Goal: Information Seeking & Learning: Learn about a topic

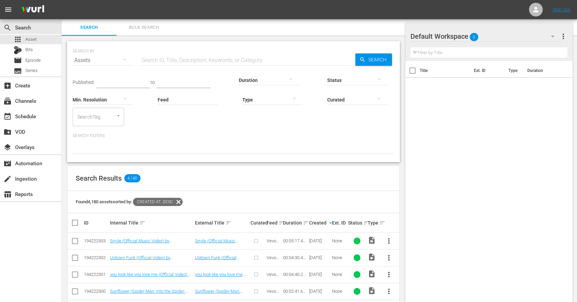
scroll to position [57, 0]
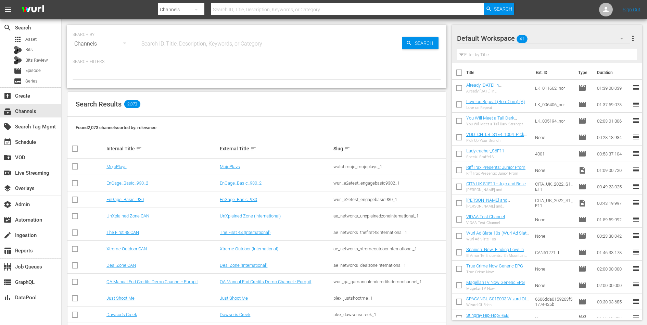
click at [183, 38] on input "text" at bounding box center [271, 44] width 262 height 16
type input "v"
type input "get"
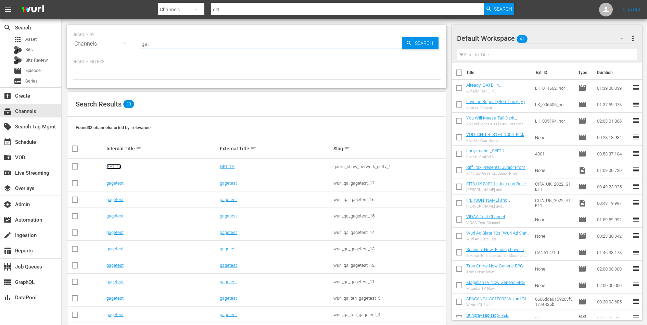
click at [112, 165] on link "GET TV" at bounding box center [114, 166] width 15 height 5
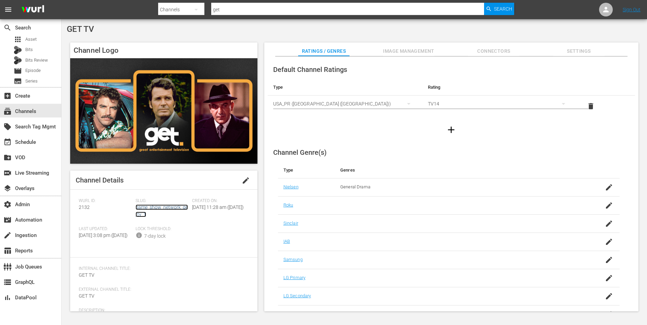
click at [150, 205] on link "game_show_network_gettv_1" at bounding box center [162, 211] width 52 height 13
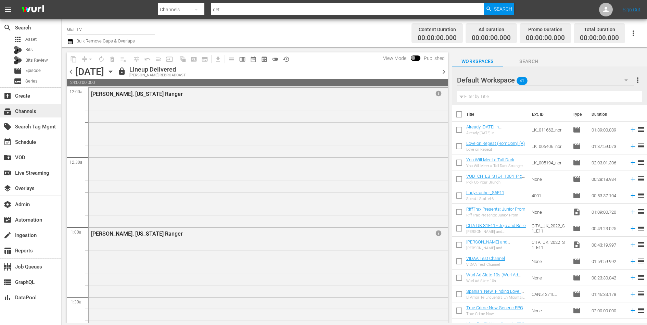
click at [42, 108] on div "subscriptions Channels" at bounding box center [30, 111] width 61 height 14
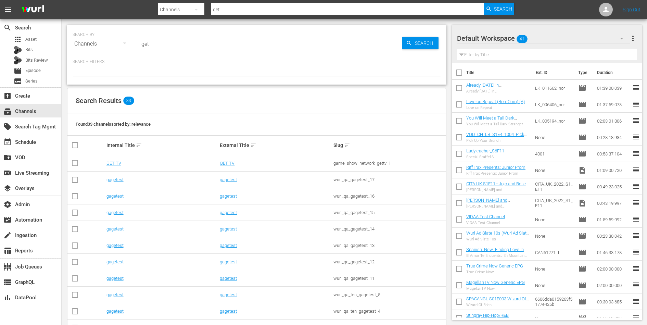
click at [276, 70] on div at bounding box center [257, 71] width 369 height 12
click at [116, 162] on link "GET TV" at bounding box center [114, 163] width 15 height 5
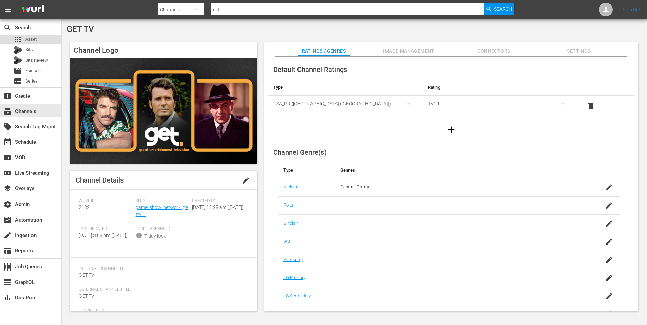
click at [31, 37] on span "Asset" at bounding box center [30, 39] width 11 height 7
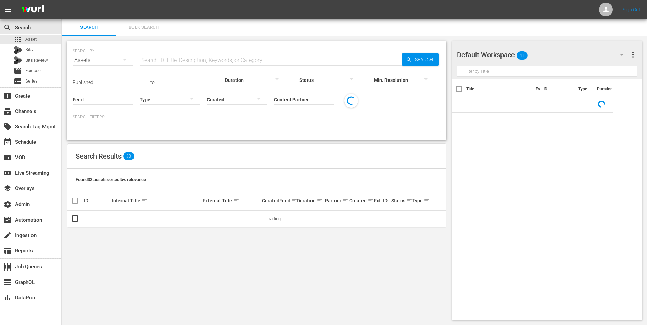
click at [166, 55] on input "text" at bounding box center [271, 60] width 262 height 16
paste input "ae_networks_unxplainedzonehauntings_1"
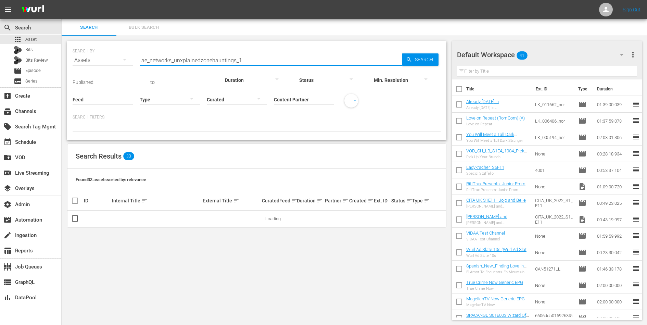
type input "ae_networks_unxplainedzonehauntings_1"
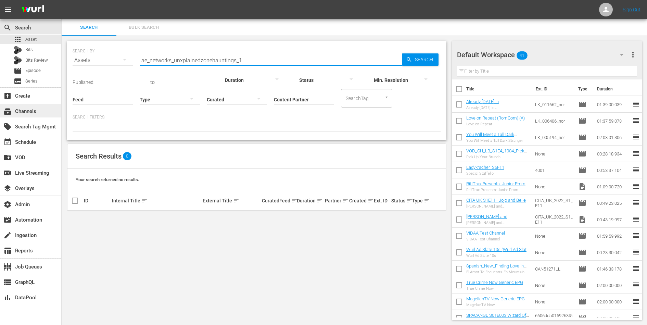
click at [28, 113] on div "subscriptions Channels" at bounding box center [19, 110] width 38 height 6
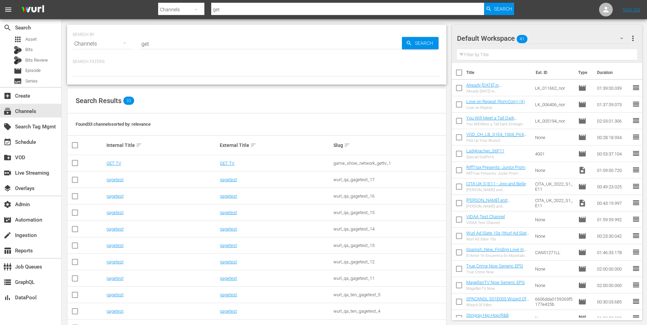
click at [169, 45] on input "get" at bounding box center [271, 44] width 262 height 16
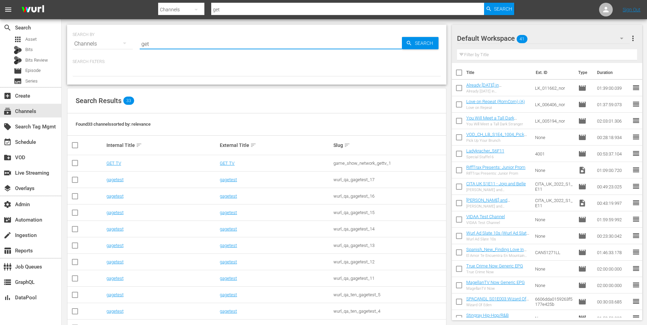
click at [169, 45] on input "get" at bounding box center [271, 44] width 262 height 16
paste input "ae_networks_unxplainedzonehauntings_1"
type input "ae_networks_unxplainedzonehauntings_1"
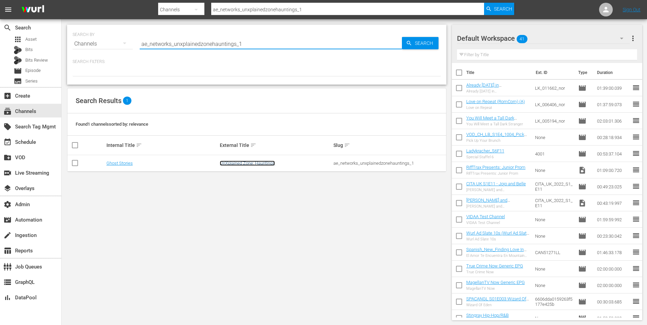
click at [269, 162] on link "UnXplained Zone: Hauntings" at bounding box center [247, 163] width 55 height 5
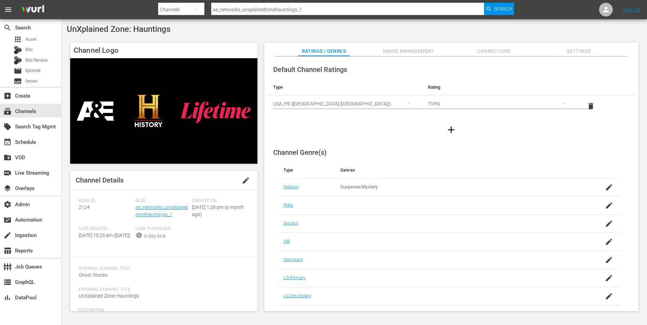
click at [242, 180] on span "edit" at bounding box center [246, 180] width 8 height 8
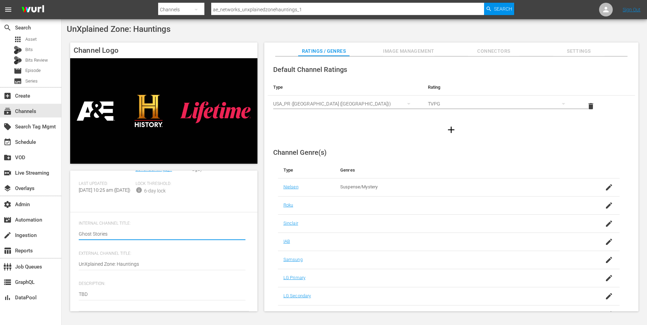
scroll to position [65, 0]
click at [147, 292] on textarea "TBD" at bounding box center [162, 295] width 167 height 8
paste textarea "Real people. Real encounters. Channel the other side anytime you want with grip…"
type textarea "Real people. Real encounters. Channel the other side anytime you want with grip…"
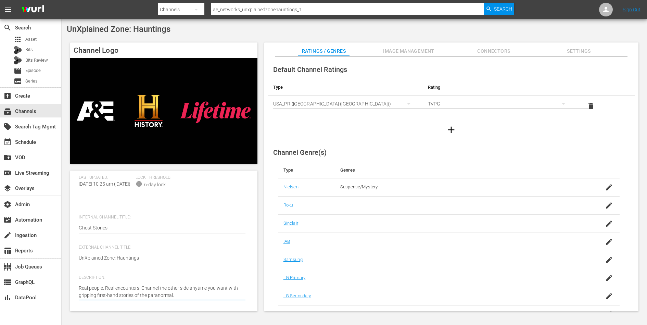
scroll to position [0, 0]
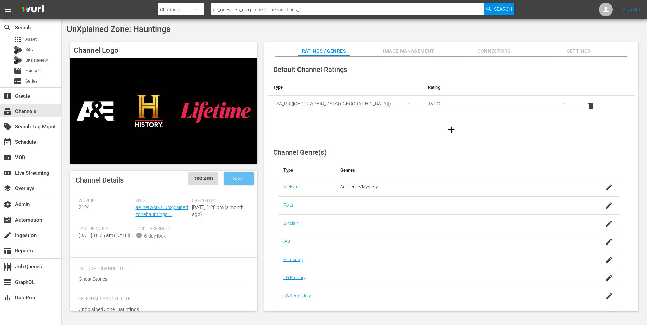
type textarea "Real people. Real encounters. Channel the other side anytime you want with grip…"
click at [237, 176] on span "Save" at bounding box center [239, 178] width 22 height 5
click at [608, 260] on icon "button" at bounding box center [609, 260] width 6 height 6
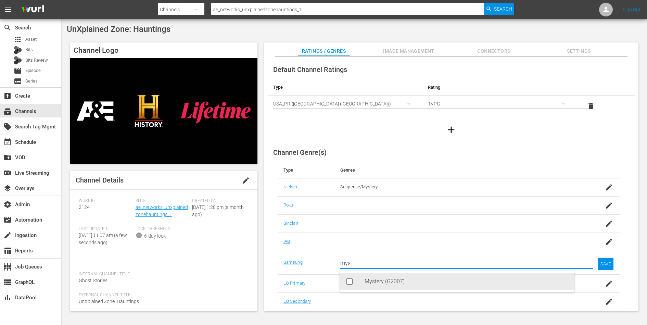
click at [485, 283] on div "Mystery (G2007)" at bounding box center [467, 281] width 205 height 16
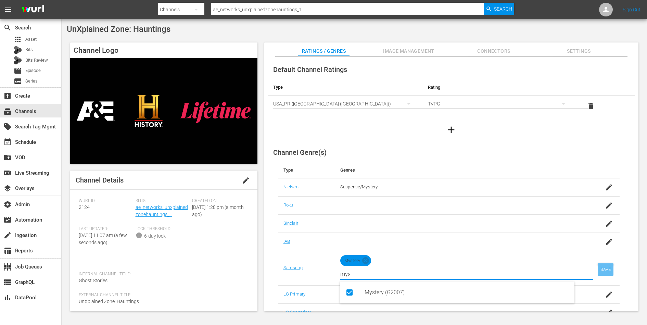
type input "mys"
click at [603, 269] on div "SAVE" at bounding box center [606, 269] width 16 height 12
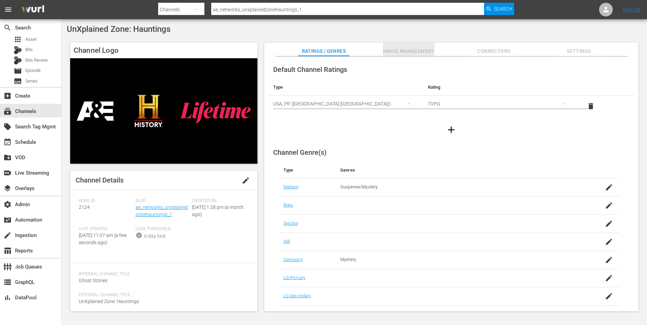
click at [395, 46] on button "Image Management" at bounding box center [408, 49] width 51 height 14
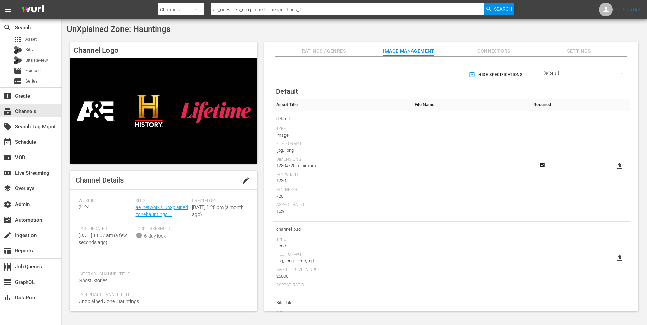
click at [478, 52] on span "Connectors" at bounding box center [493, 51] width 51 height 9
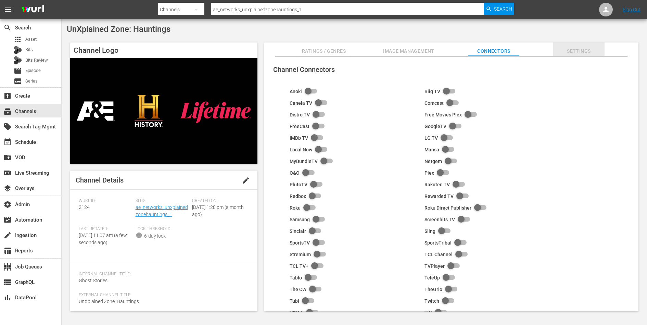
click at [577, 45] on button "Settings" at bounding box center [579, 49] width 51 height 14
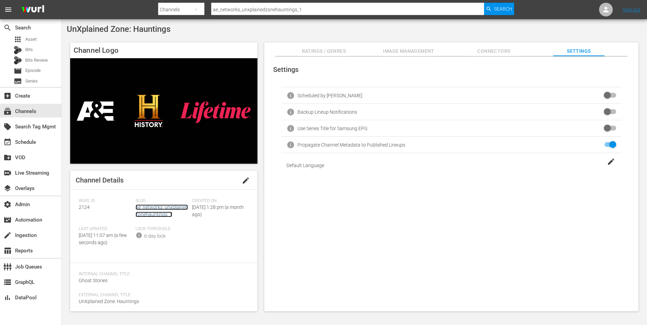
click at [152, 212] on link "ae_networks_unxplainedzonehauntings_1" at bounding box center [162, 211] width 52 height 13
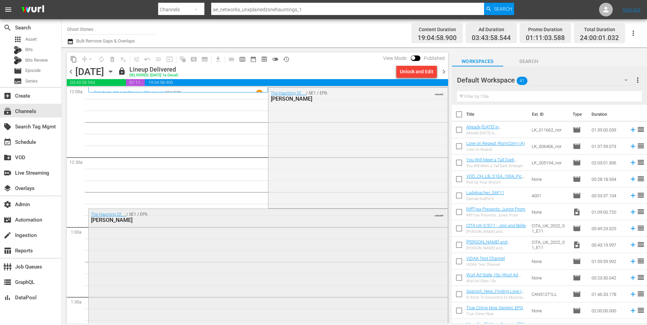
click at [226, 240] on div "The Haunting Of. . . / SE1 / EP9: Barry Bostwick VARIANT" at bounding box center [268, 267] width 359 height 117
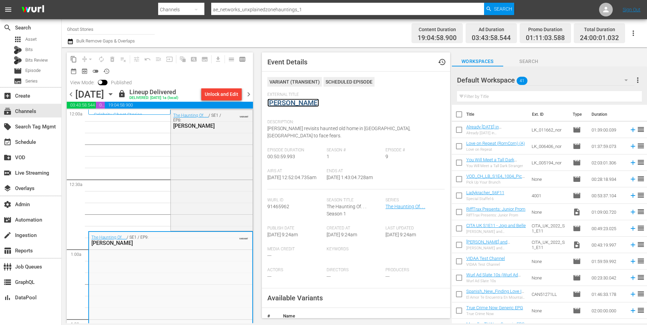
click at [297, 103] on link "Barry Bostwick" at bounding box center [294, 103] width 52 height 8
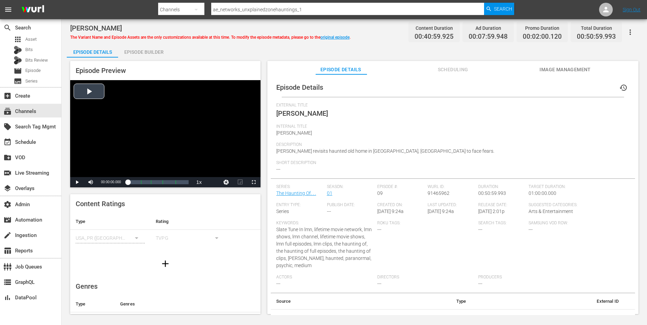
click at [161, 147] on div "Video Player" at bounding box center [165, 128] width 190 height 97
click at [167, 179] on div "Loaded : 0.00% 00:34:18.209 Barry Bostwick (4/5) 00:00:00.000" at bounding box center [158, 182] width 61 height 7
click at [143, 179] on div "00:13:21.426 DEI Heart Health PSA 30" at bounding box center [143, 182] width 0 height 7
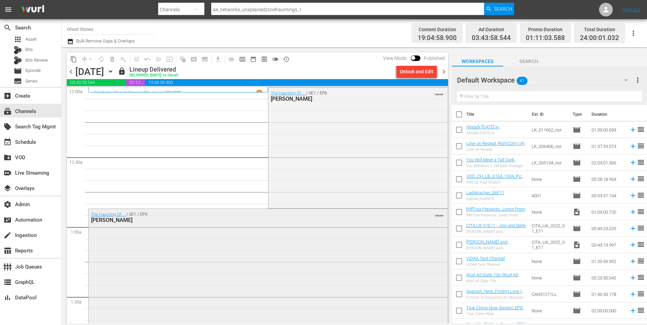
click at [333, 249] on div "The Haunting Of. . . / SE1 / EP9: Barry Bostwick VARIANT" at bounding box center [268, 267] width 359 height 117
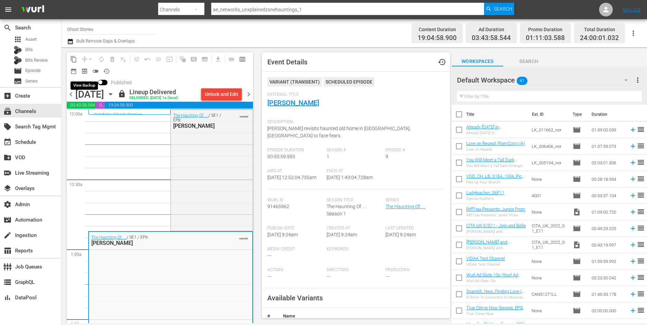
click at [81, 70] on span "preview_outlined" at bounding box center [84, 71] width 7 height 7
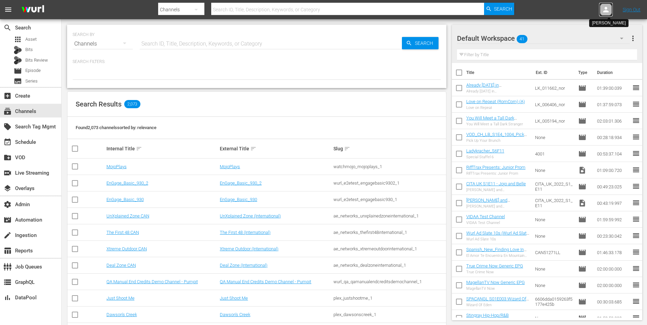
click at [608, 10] on icon at bounding box center [606, 9] width 8 height 8
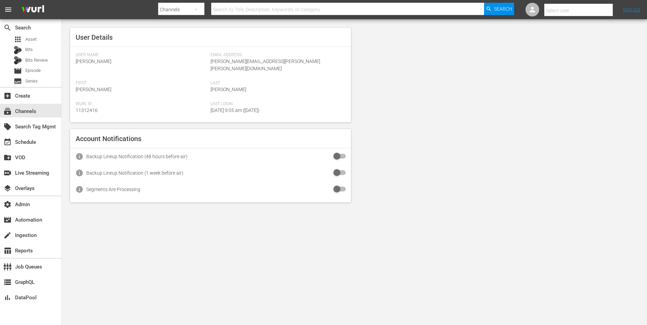
click at [602, 10] on input "text" at bounding box center [589, 10] width 88 height 16
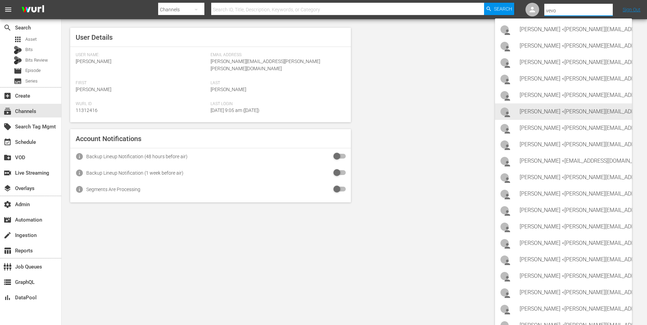
click at [546, 113] on div "Caroline Heins <caroline.heins@vevo.com>" at bounding box center [573, 111] width 107 height 16
type input "Caroline Heins (11314882)"
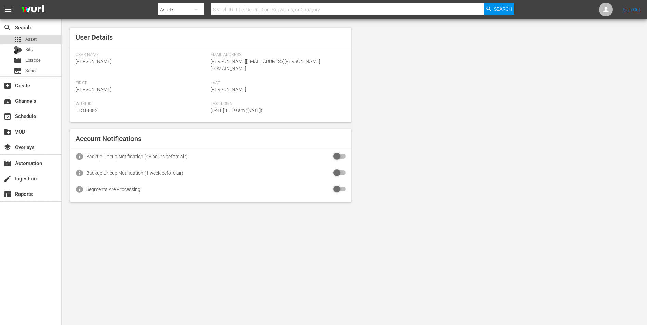
click at [41, 38] on div "apps Asset" at bounding box center [30, 40] width 61 height 10
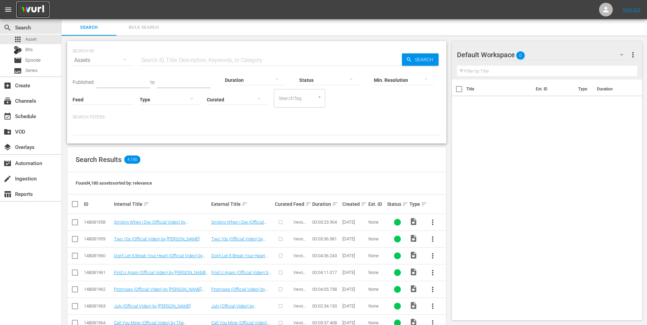
click at [38, 8] on img at bounding box center [32, 10] width 33 height 16
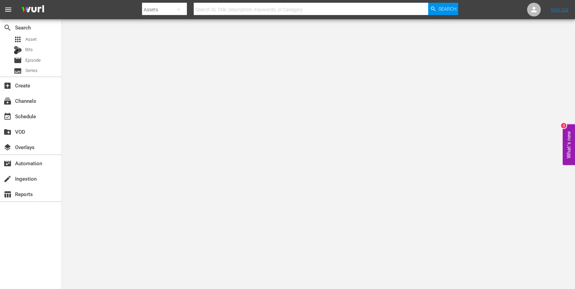
click at [9, 11] on span "menu" at bounding box center [8, 9] width 8 height 8
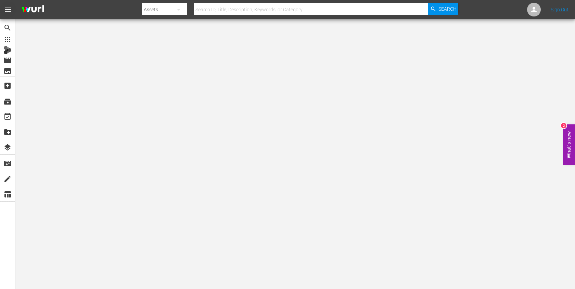
click at [9, 11] on span "menu" at bounding box center [8, 9] width 8 height 8
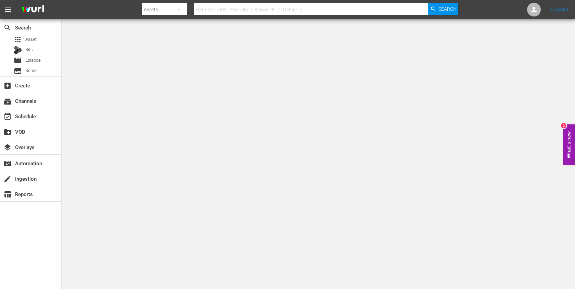
click at [9, 11] on span "menu" at bounding box center [8, 9] width 8 height 8
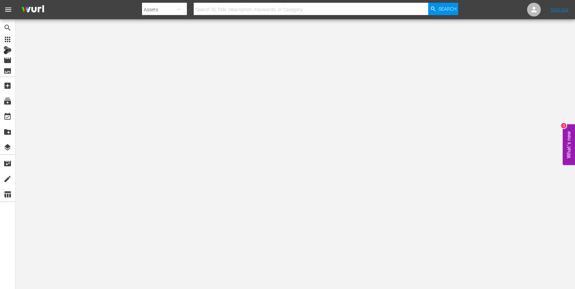
click at [9, 11] on span "menu" at bounding box center [8, 9] width 8 height 8
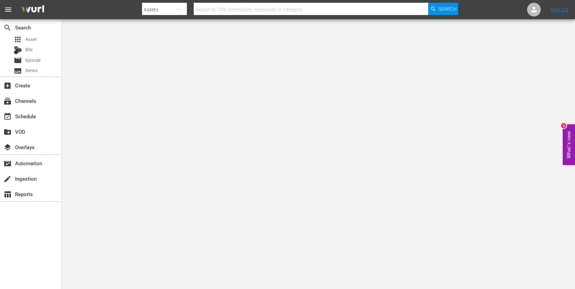
click at [9, 11] on span "menu" at bounding box center [8, 9] width 8 height 8
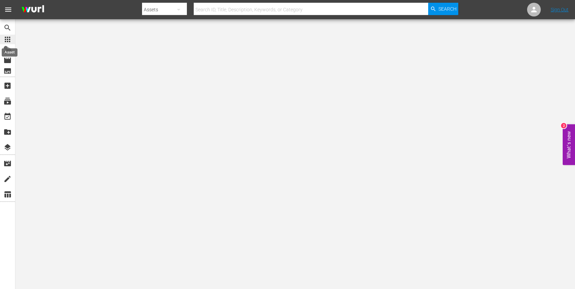
click at [8, 41] on span "apps" at bounding box center [7, 39] width 8 height 8
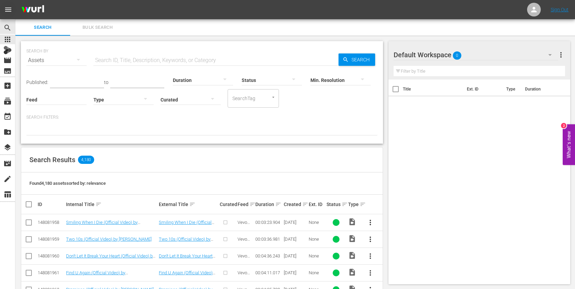
click at [5, 9] on span "menu" at bounding box center [8, 9] width 8 height 8
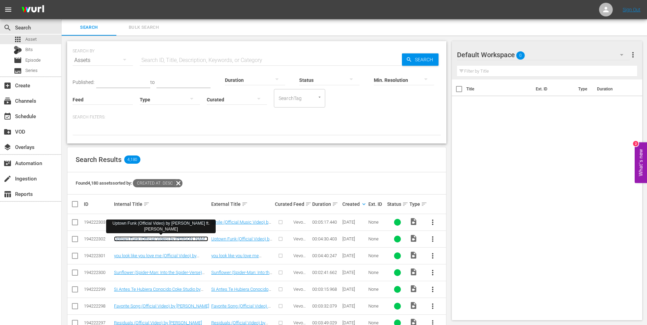
click at [173, 237] on link "Uptown Funk (Official Video) by [PERSON_NAME] ft. [PERSON_NAME]" at bounding box center [161, 241] width 94 height 10
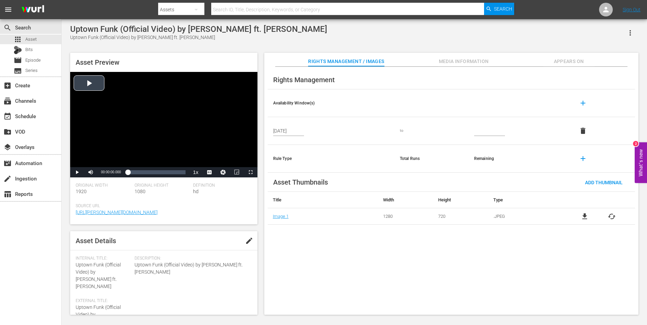
click at [136, 109] on div "Video Player" at bounding box center [163, 119] width 187 height 95
click at [77, 172] on span "Video Player" at bounding box center [77, 172] width 0 height 0
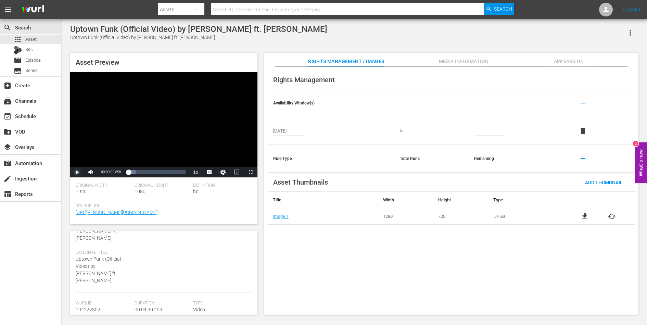
scroll to position [91, 0]
click at [77, 172] on span "Video Player" at bounding box center [77, 172] width 0 height 0
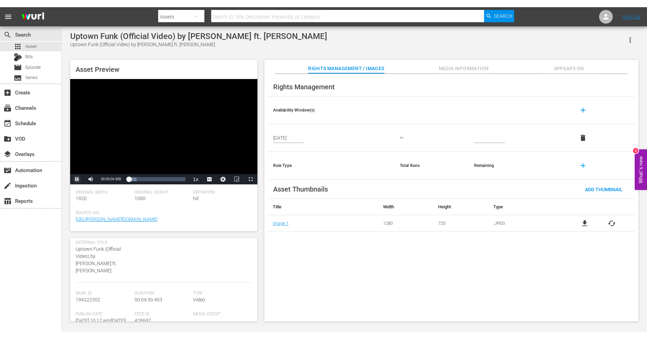
scroll to position [0, 0]
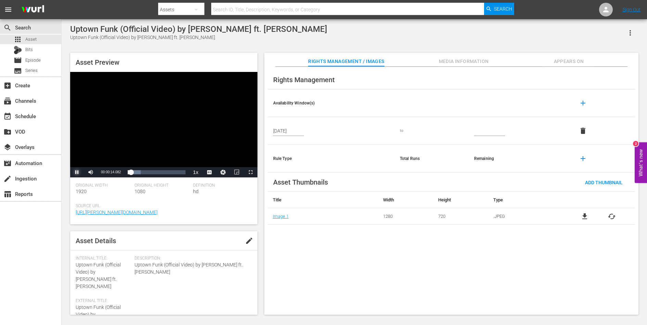
click at [77, 172] on span "Video Player" at bounding box center [77, 172] width 0 height 0
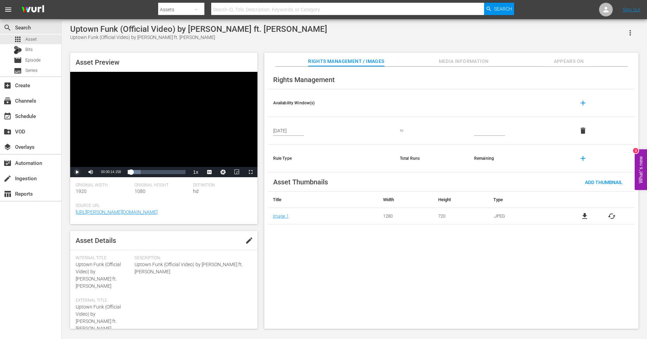
click at [77, 172] on span "Video Player" at bounding box center [77, 172] width 0 height 0
click at [468, 60] on span "Media Information" at bounding box center [463, 61] width 51 height 9
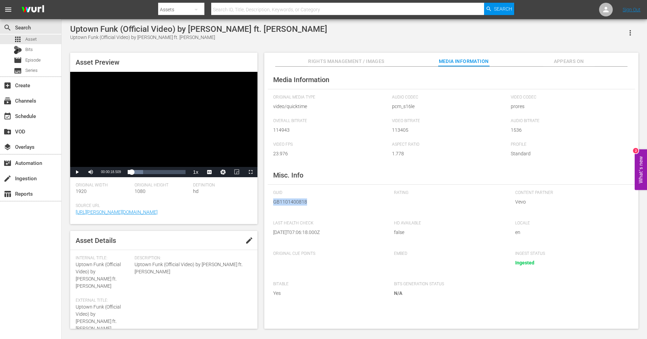
drag, startPoint x: 273, startPoint y: 203, endPoint x: 309, endPoint y: 203, distance: 35.3
click at [309, 203] on span "GB1101400818" at bounding box center [328, 202] width 111 height 7
drag, startPoint x: 273, startPoint y: 203, endPoint x: 309, endPoint y: 203, distance: 35.3
click at [309, 203] on span "GB1101400818" at bounding box center [328, 202] width 111 height 7
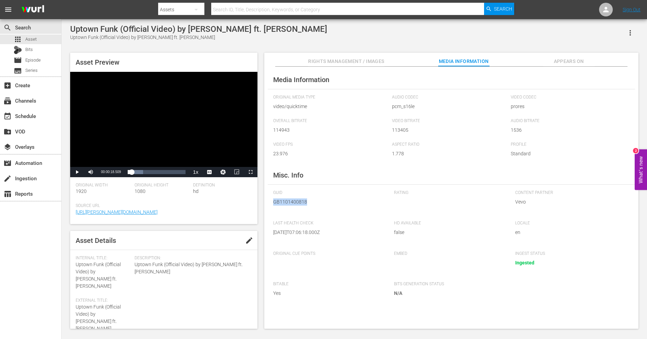
click at [309, 203] on span "GB1101400818" at bounding box center [328, 202] width 111 height 7
click at [565, 61] on span "Appears On" at bounding box center [569, 61] width 51 height 9
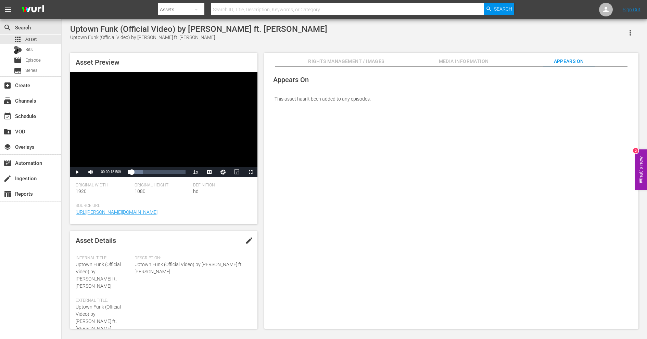
click at [471, 60] on span "Media Information" at bounding box center [463, 61] width 51 height 9
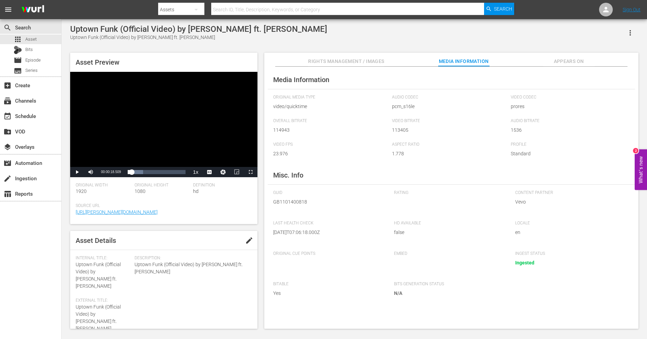
click at [352, 61] on span "Rights Management / Images" at bounding box center [346, 61] width 76 height 9
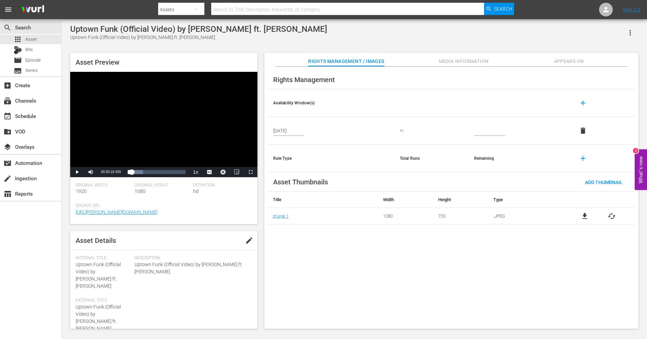
click at [570, 58] on span "Appears On" at bounding box center [569, 61] width 51 height 9
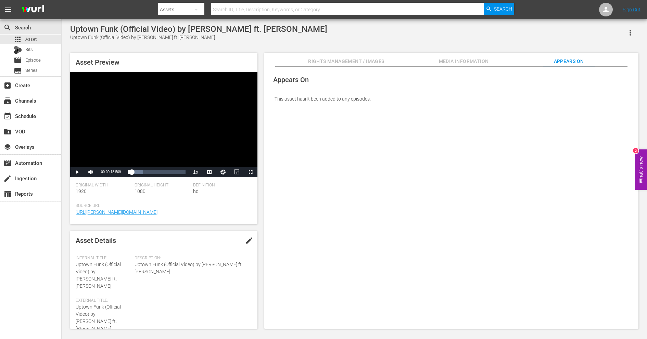
click at [470, 62] on span "Media Information" at bounding box center [463, 61] width 51 height 9
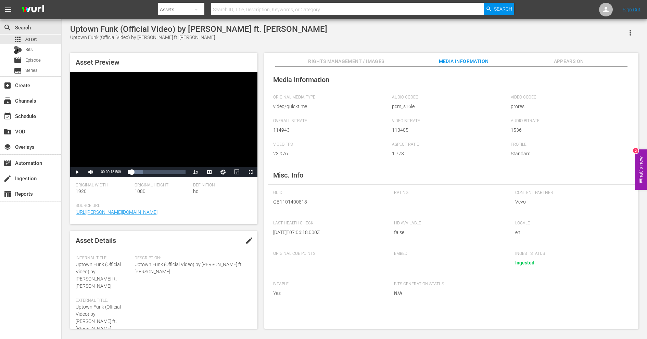
click at [317, 55] on button "Rights Management / Images" at bounding box center [346, 60] width 76 height 14
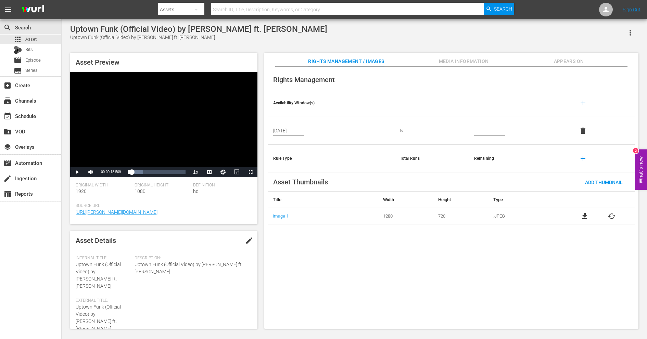
click at [442, 58] on span "Media Information" at bounding box center [463, 61] width 51 height 9
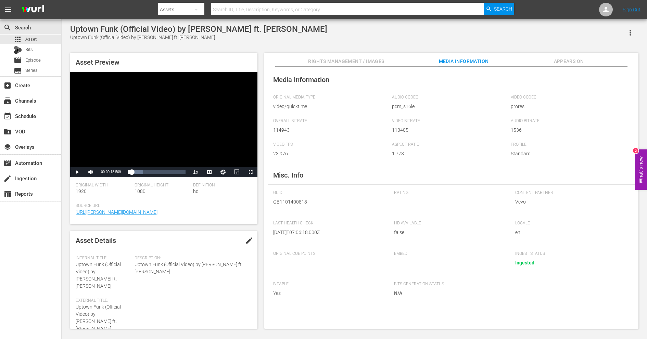
click at [564, 63] on span "Appears On" at bounding box center [569, 61] width 51 height 9
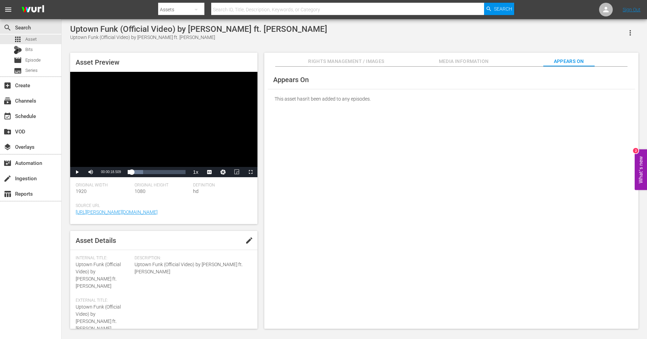
click at [479, 61] on span "Media Information" at bounding box center [463, 61] width 51 height 9
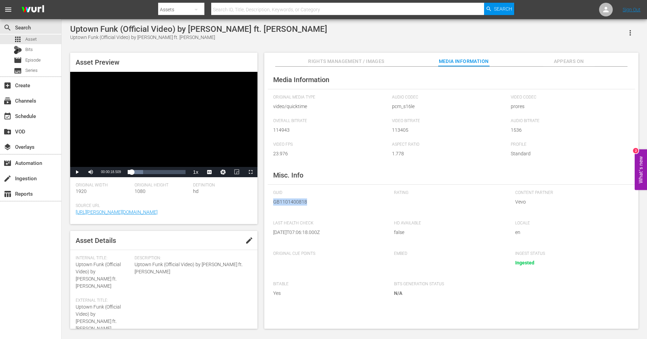
drag, startPoint x: 274, startPoint y: 203, endPoint x: 306, endPoint y: 203, distance: 31.9
click at [306, 203] on span "GB1101400818" at bounding box center [328, 202] width 111 height 7
click at [332, 58] on span "Rights Management / Images" at bounding box center [346, 61] width 76 height 9
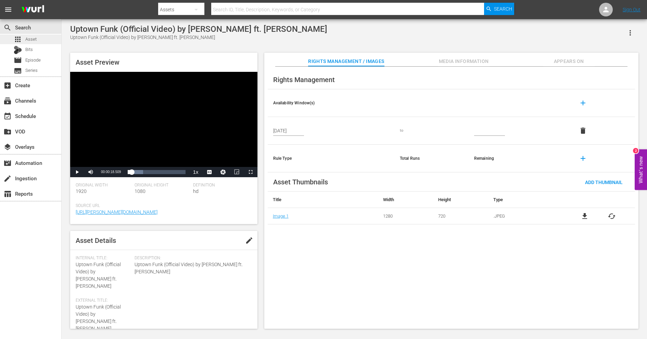
click at [43, 40] on div "apps Asset" at bounding box center [30, 40] width 61 height 10
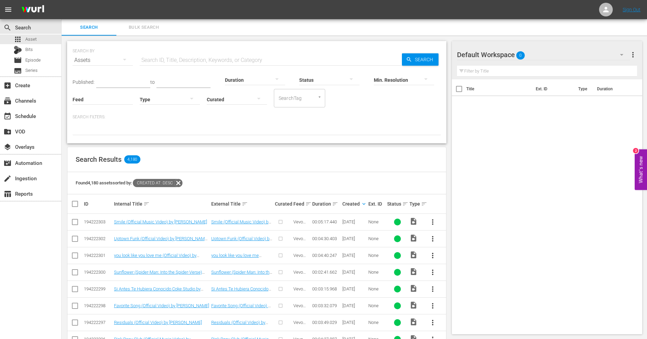
click at [306, 84] on div at bounding box center [329, 79] width 60 height 19
click at [308, 98] on div "ERROR" at bounding box center [326, 101] width 60 height 11
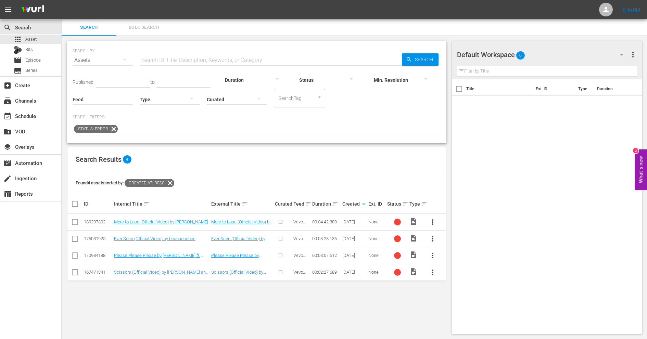
click at [323, 78] on div at bounding box center [329, 79] width 60 height 19
click at [323, 78] on div "INGESTED" at bounding box center [326, 79] width 60 height 11
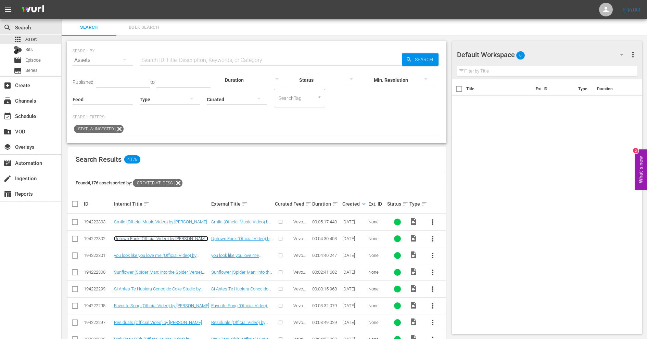
click at [172, 240] on link "Uptown Funk (Official Video) by Mark Ronson ft. Bruno Mars" at bounding box center [161, 241] width 94 height 10
click at [19, 47] on div at bounding box center [18, 50] width 8 height 8
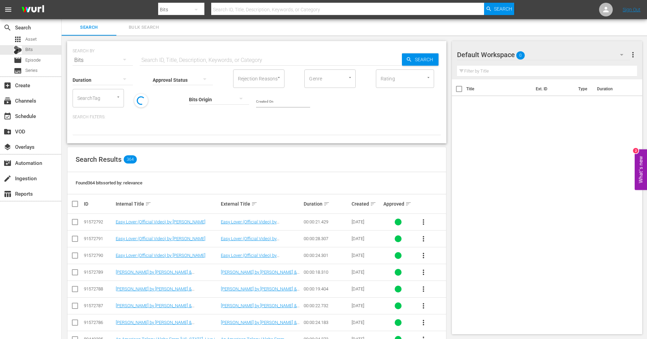
click at [204, 135] on div at bounding box center [257, 130] width 369 height 12
click at [200, 124] on div at bounding box center [257, 130] width 369 height 12
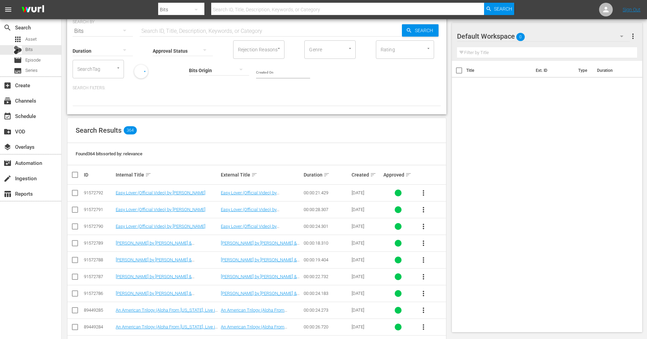
scroll to position [28, 0]
click at [141, 75] on icon at bounding box center [141, 72] width 11 height 11
click at [199, 103] on div at bounding box center [257, 101] width 369 height 12
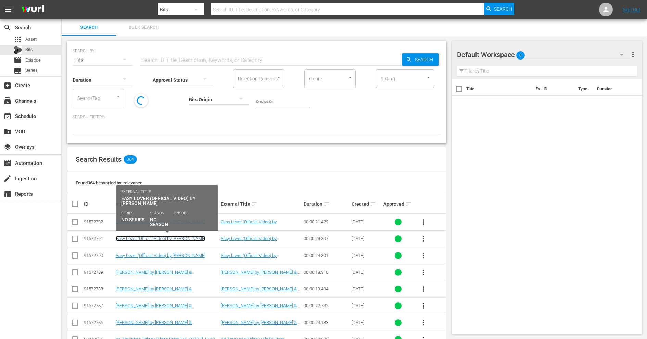
click at [154, 236] on link "Easy Lover (Official Video) by [PERSON_NAME]" at bounding box center [161, 238] width 90 height 5
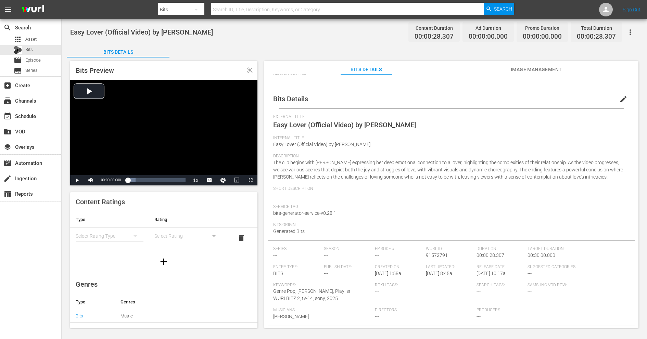
scroll to position [57, 0]
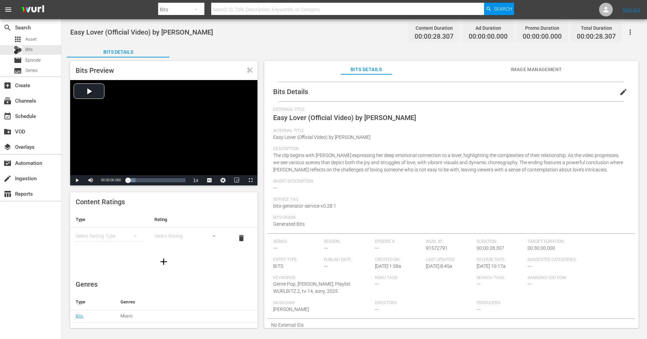
click at [545, 71] on span "Image Management" at bounding box center [536, 69] width 51 height 9
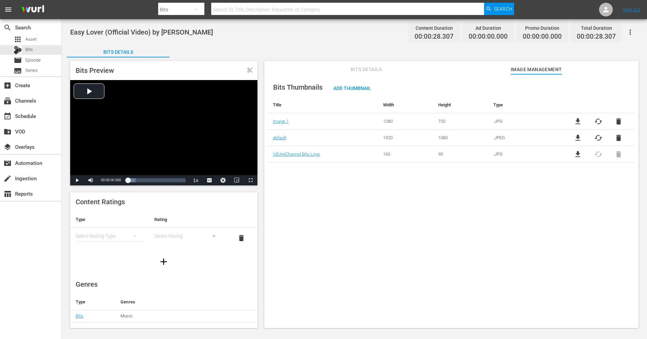
click at [370, 69] on span "Bits Details" at bounding box center [366, 69] width 51 height 9
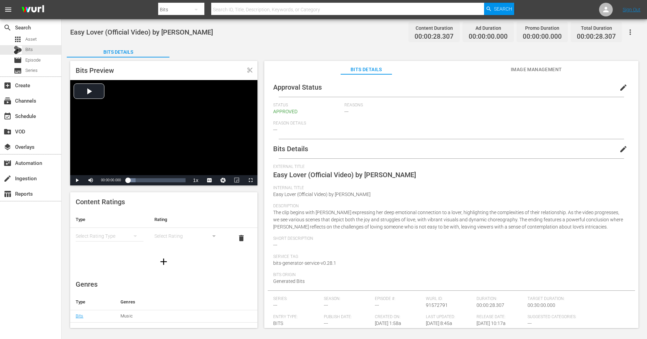
click at [632, 34] on icon "button" at bounding box center [631, 32] width 8 height 8
click at [371, 42] on div "Easy Lover (Official Video) by Miley Cyrus Content Duration 00:00:28.307 Ad Dur…" at bounding box center [355, 174] width 586 height 310
click at [163, 114] on div "Video Player" at bounding box center [163, 127] width 187 height 95
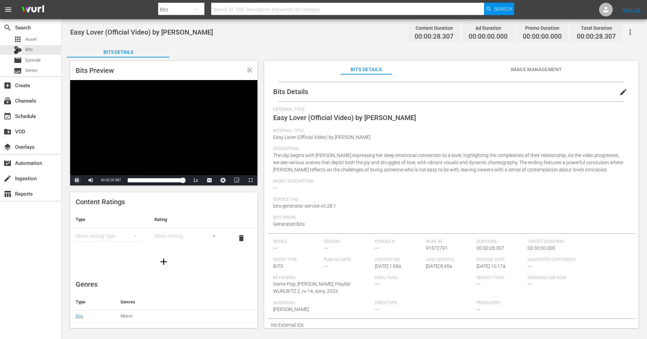
click at [77, 181] on span "Video Player" at bounding box center [77, 181] width 0 height 0
click at [30, 12] on img at bounding box center [32, 10] width 33 height 16
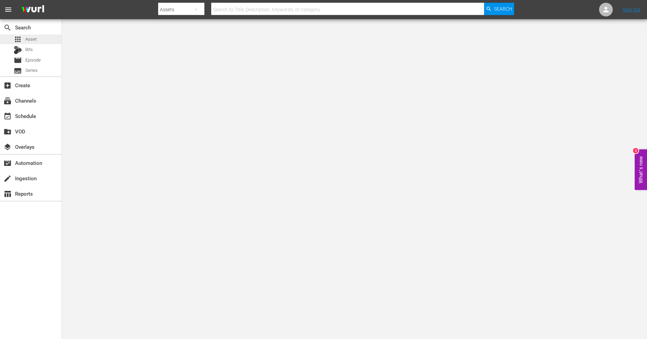
click at [24, 39] on div "apps Asset" at bounding box center [25, 40] width 23 height 10
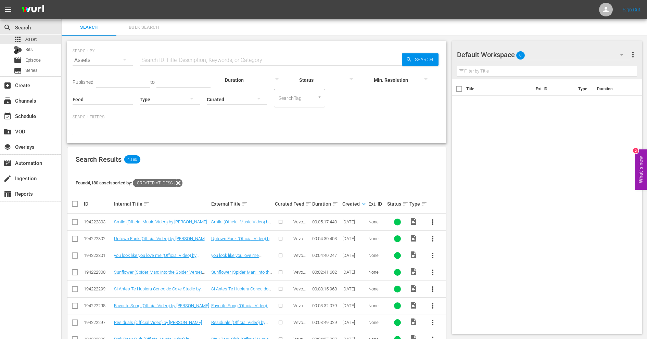
click at [331, 131] on div at bounding box center [257, 130] width 369 height 12
click at [322, 127] on div at bounding box center [257, 130] width 369 height 12
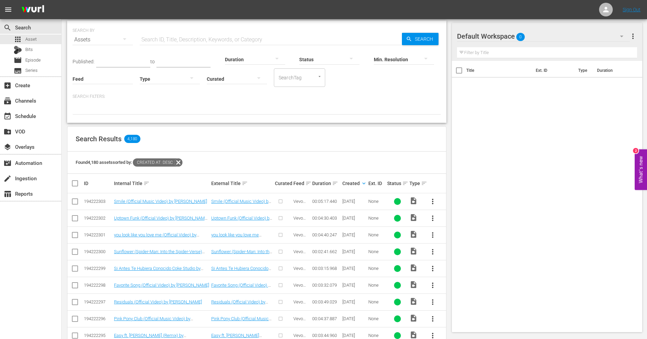
scroll to position [24, 0]
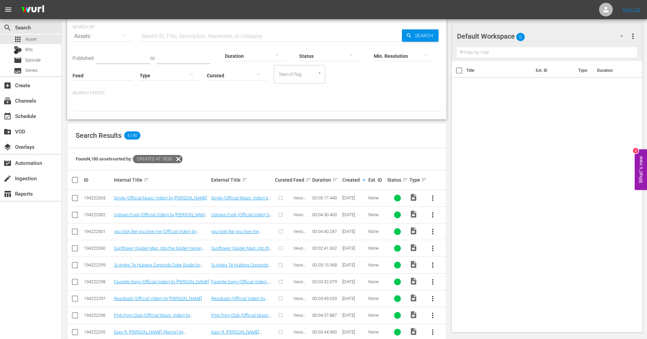
click at [404, 105] on div at bounding box center [257, 106] width 369 height 12
click at [348, 103] on div at bounding box center [257, 106] width 369 height 12
click at [379, 102] on div at bounding box center [257, 106] width 369 height 12
click at [359, 107] on div at bounding box center [257, 106] width 369 height 12
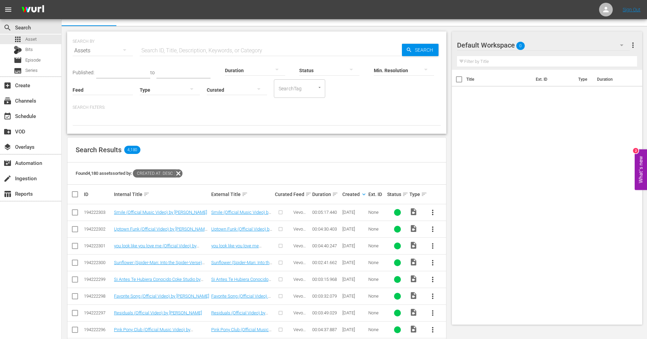
scroll to position [0, 0]
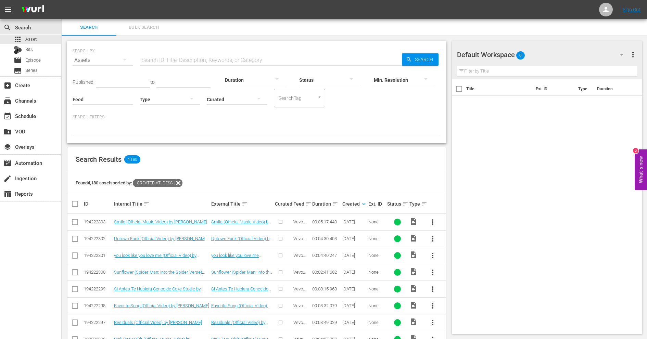
click at [169, 235] on td "Uptown Funk (Official Video) by [PERSON_NAME] ft. [PERSON_NAME]" at bounding box center [161, 239] width 97 height 17
click at [166, 239] on link "Uptown Funk (Official Video) by [PERSON_NAME] ft. [PERSON_NAME]" at bounding box center [161, 241] width 94 height 10
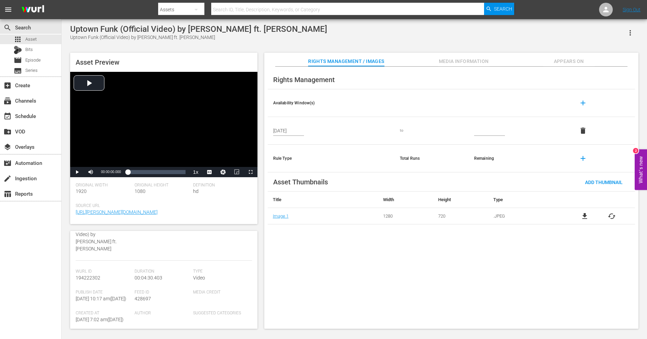
scroll to position [168, 0]
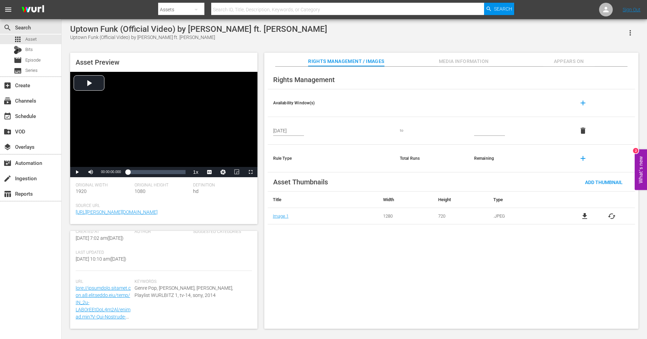
click at [472, 263] on div "Rights Management Availability Window(s) add [DATE] to delete Rule Type Total R…" at bounding box center [451, 198] width 374 height 263
click at [487, 62] on span "Media Information" at bounding box center [463, 61] width 51 height 9
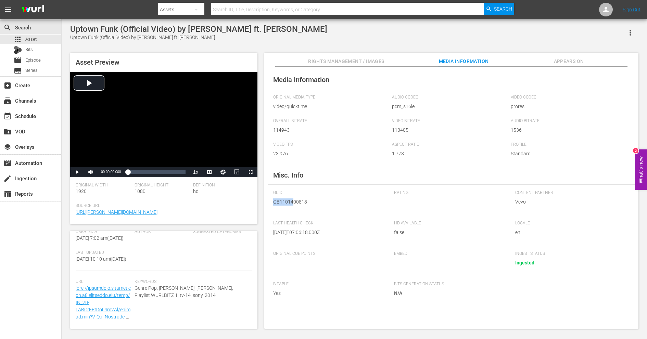
drag, startPoint x: 275, startPoint y: 203, endPoint x: 292, endPoint y: 203, distance: 16.8
click at [292, 203] on span "GB1101400818" at bounding box center [328, 202] width 111 height 7
click at [302, 205] on span "GB1101400818" at bounding box center [328, 202] width 111 height 7
click at [575, 61] on span "Appears On" at bounding box center [569, 61] width 51 height 9
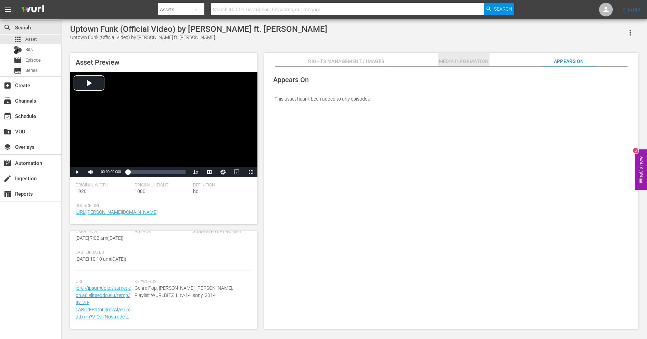
click at [462, 62] on span "Media Information" at bounding box center [463, 61] width 51 height 9
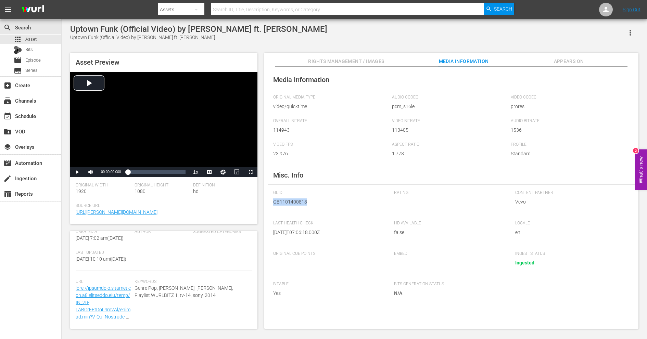
drag, startPoint x: 274, startPoint y: 203, endPoint x: 307, endPoint y: 202, distance: 33.6
click at [307, 202] on span "GB1101400818" at bounding box center [328, 202] width 111 height 7
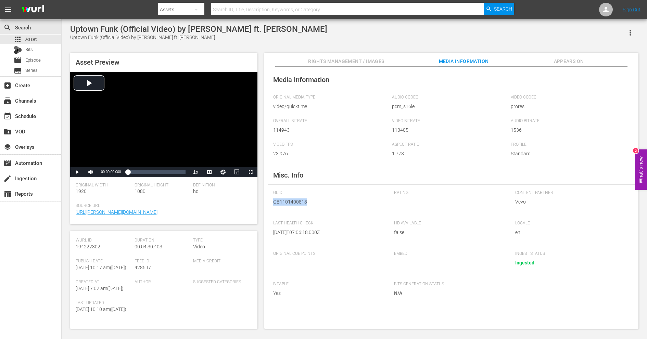
scroll to position [108, 0]
click at [47, 37] on div "apps Asset" at bounding box center [30, 40] width 61 height 10
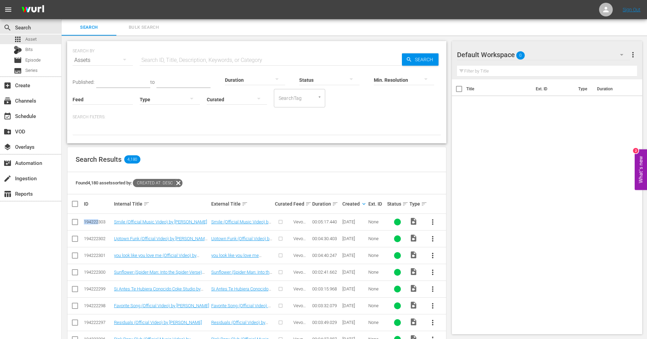
drag, startPoint x: 85, startPoint y: 220, endPoint x: 99, endPoint y: 222, distance: 14.5
click at [99, 222] on div "194222303" at bounding box center [98, 222] width 28 height 5
drag, startPoint x: 103, startPoint y: 222, endPoint x: 86, endPoint y: 222, distance: 17.1
click at [86, 222] on div "194222303" at bounding box center [98, 222] width 28 height 5
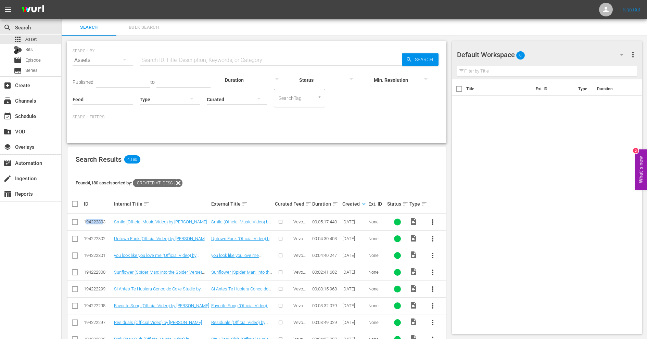
click at [86, 222] on div "194222303" at bounding box center [98, 222] width 28 height 5
drag, startPoint x: 83, startPoint y: 222, endPoint x: 97, endPoint y: 222, distance: 13.7
click at [97, 222] on td "194222303" at bounding box center [98, 222] width 30 height 17
click at [97, 222] on div "194222303" at bounding box center [98, 222] width 28 height 5
click at [181, 237] on link "Uptown Funk (Official Video) by Mark Ronson ft. Bruno Mars" at bounding box center [161, 241] width 94 height 10
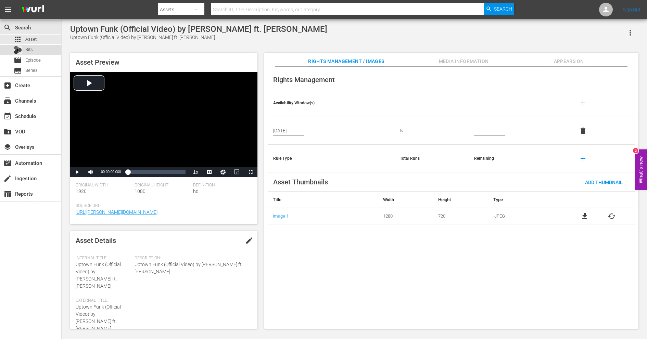
click at [31, 50] on span "Bits" at bounding box center [29, 49] width 8 height 7
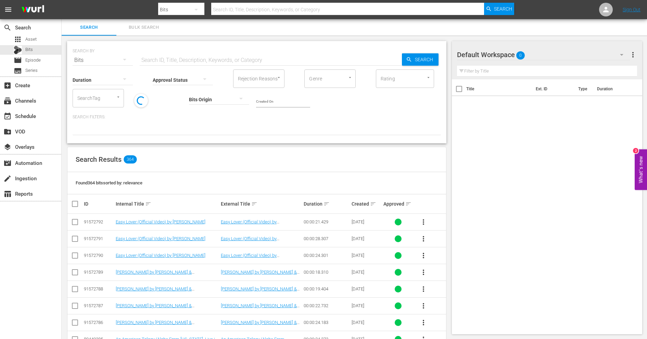
click at [275, 161] on div "Search Results 364" at bounding box center [256, 159] width 379 height 25
click at [338, 157] on div "Search Results 364" at bounding box center [256, 159] width 379 height 25
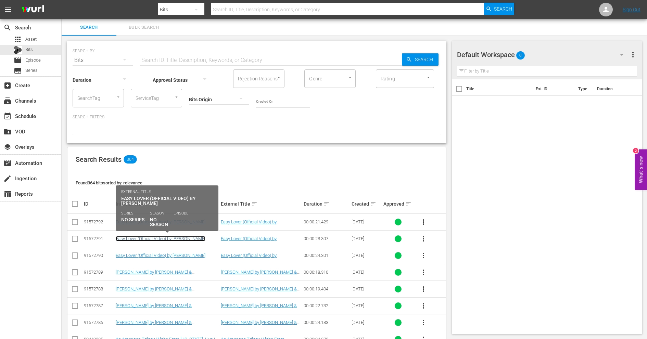
click at [166, 239] on link "Easy Lover (Official Video) by Miley Cyrus" at bounding box center [161, 238] width 90 height 5
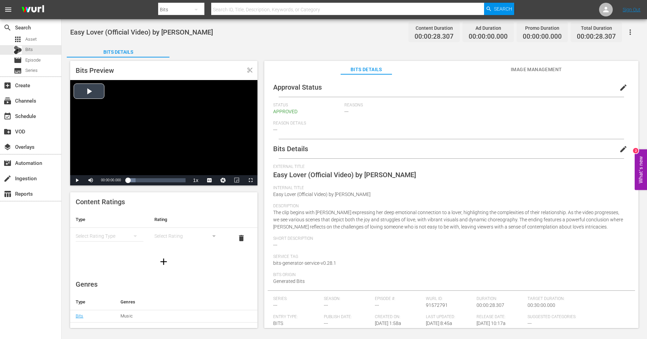
click at [126, 129] on div "Video Player" at bounding box center [163, 127] width 187 height 95
click at [221, 165] on span "englishembedded Captions" at bounding box center [209, 168] width 33 height 11
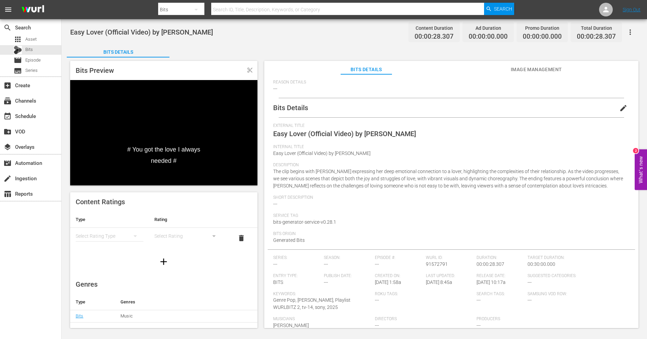
scroll to position [21, 0]
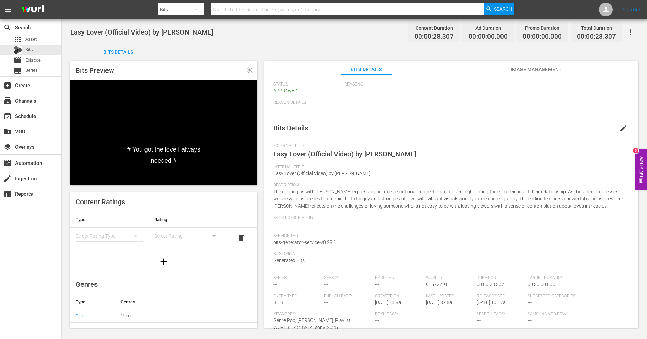
click at [393, 205] on span "The clip begins with Miley Cyrus expressing her deep emotional connection to a …" at bounding box center [448, 199] width 350 height 20
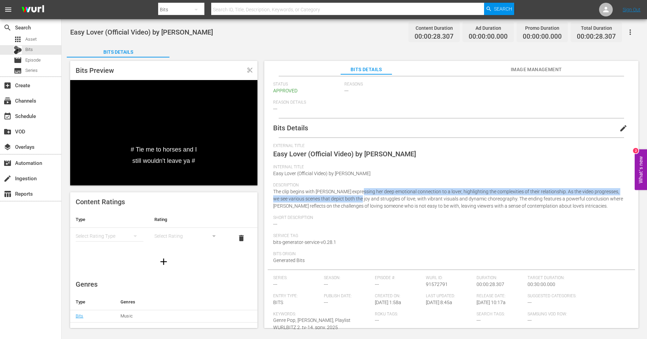
drag, startPoint x: 357, startPoint y: 191, endPoint x: 357, endPoint y: 199, distance: 7.9
click at [357, 199] on span "The clip begins with Miley Cyrus expressing her deep emotional connection to a …" at bounding box center [448, 199] width 350 height 20
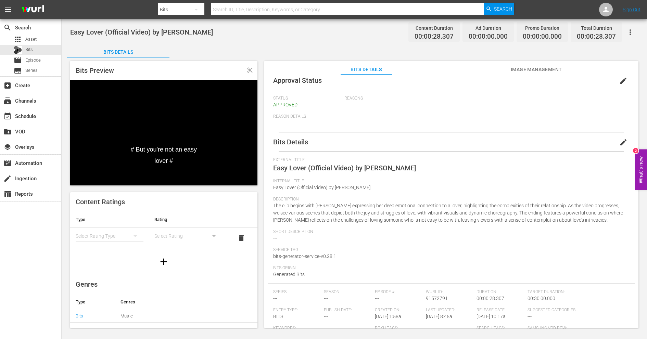
scroll to position [0, 0]
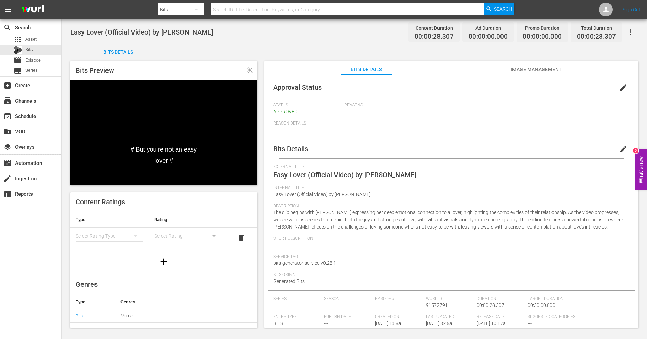
click at [529, 69] on span "Image Management" at bounding box center [536, 69] width 51 height 9
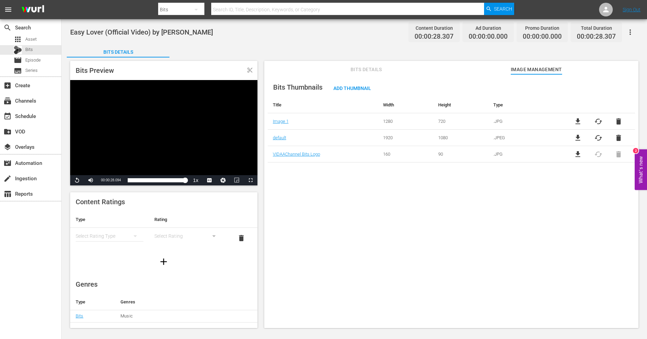
click at [375, 70] on span "Bits Details" at bounding box center [366, 69] width 51 height 9
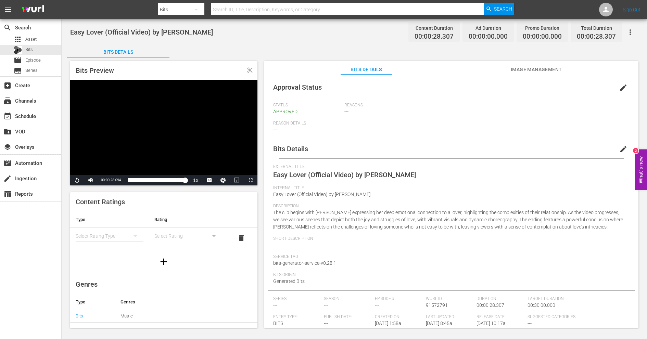
click at [420, 208] on span "Description" at bounding box center [449, 206] width 353 height 5
click at [21, 47] on div at bounding box center [18, 50] width 8 height 8
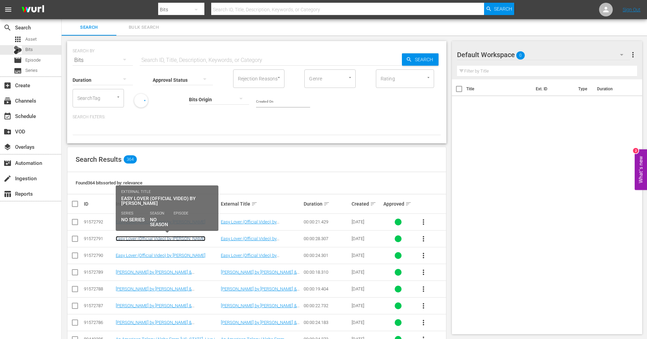
click at [164, 237] on link "Easy Lover (Official Video) by Miley Cyrus" at bounding box center [161, 238] width 90 height 5
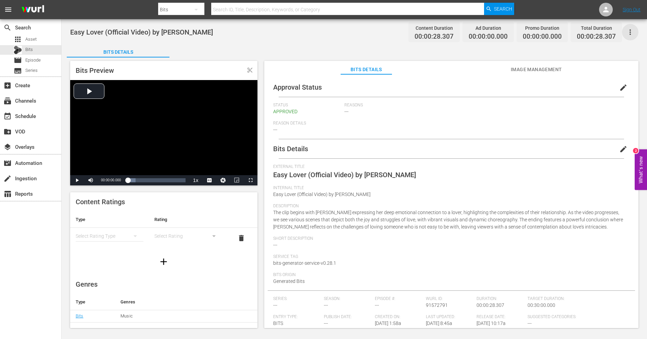
click at [633, 31] on icon "button" at bounding box center [631, 32] width 8 height 8
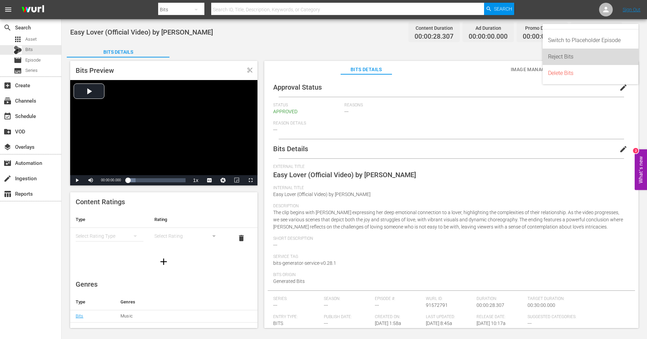
click at [574, 55] on div "Reject Bits" at bounding box center [590, 57] width 85 height 16
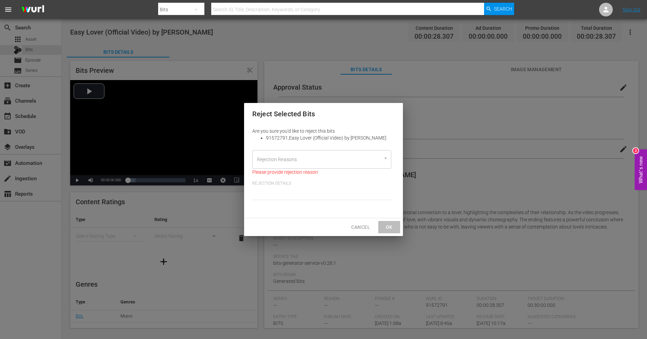
click at [380, 161] on div at bounding box center [382, 158] width 12 height 7
click at [385, 161] on button "Open" at bounding box center [386, 158] width 7 height 7
click at [400, 197] on div "Are you sure you'd like to reject this bits 91572791 , Easy Lover (Official Vid…" at bounding box center [323, 168] width 159 height 86
click at [386, 159] on icon "Open" at bounding box center [385, 158] width 5 height 5
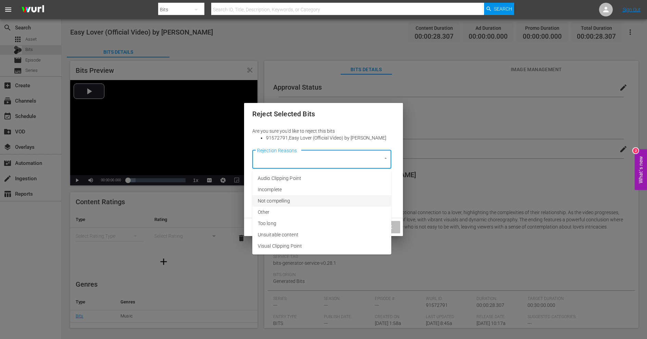
click at [400, 195] on div "Are you sure you'd like to reject this bits 91572791 , Easy Lover (Official Vid…" at bounding box center [323, 168] width 159 height 86
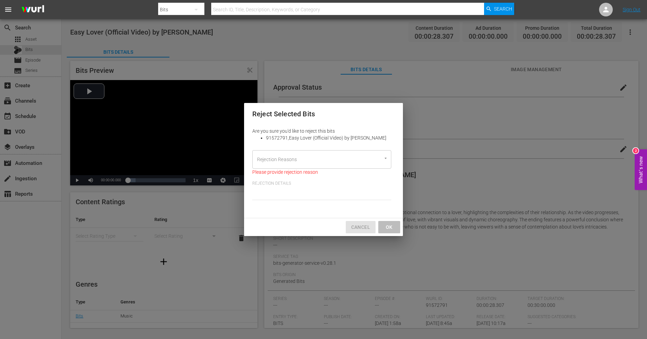
click at [364, 230] on span "Cancel" at bounding box center [360, 227] width 19 height 9
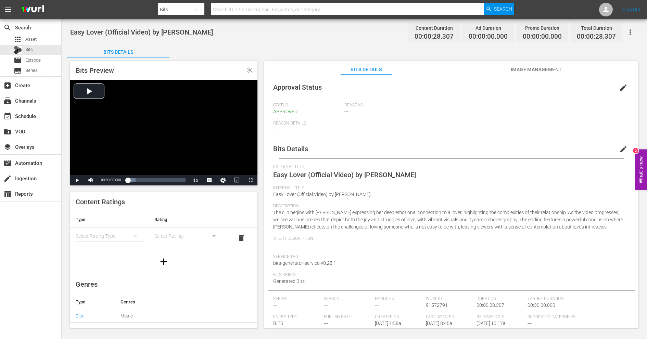
click at [338, 38] on div "Easy Lover (Official Video) by Miley Cyrus Content Duration 00:00:28.307 Ad Dur…" at bounding box center [354, 31] width 569 height 15
click at [371, 44] on div "Bits Details Bits Preview content_cut Video Player is loading. Play Video Play …" at bounding box center [354, 189] width 575 height 290
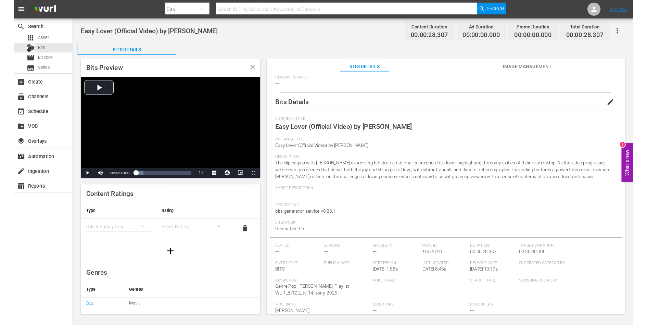
scroll to position [57, 0]
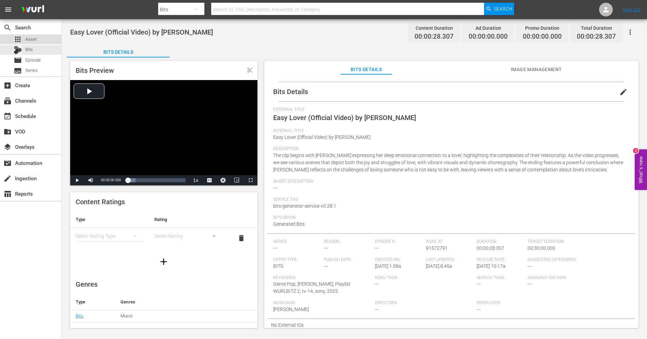
click at [26, 39] on span "Asset" at bounding box center [30, 39] width 11 height 7
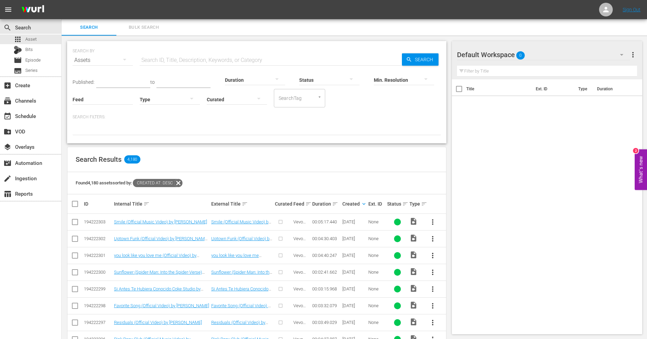
click at [76, 220] on input "checkbox" at bounding box center [75, 224] width 8 height 8
checkbox input "true"
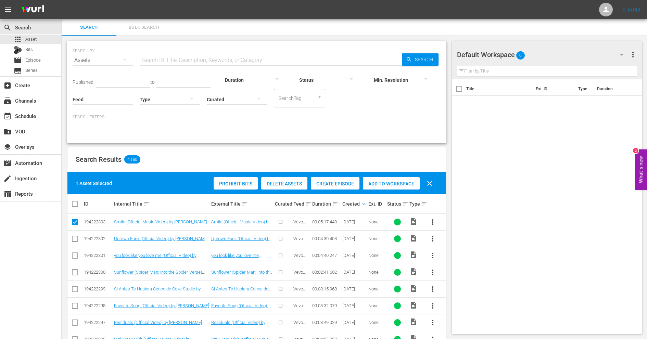
click at [73, 237] on input "checkbox" at bounding box center [75, 240] width 8 height 8
checkbox input "true"
click at [72, 250] on td at bounding box center [74, 255] width 15 height 17
click at [414, 112] on div "Published: to Duration Status Min. Resolution Feed Feed Title Type Curated Sear…" at bounding box center [257, 102] width 369 height 67
click at [432, 185] on span "clear" at bounding box center [430, 183] width 8 height 8
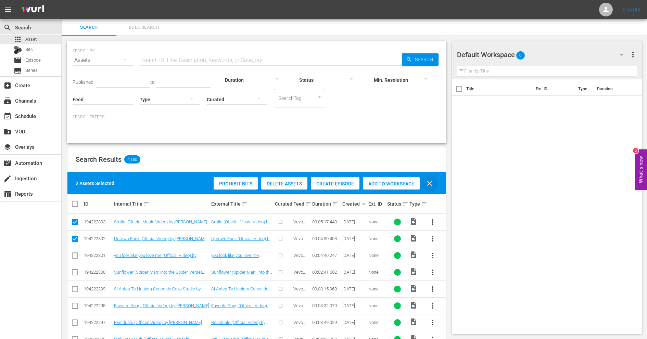
checkbox input "false"
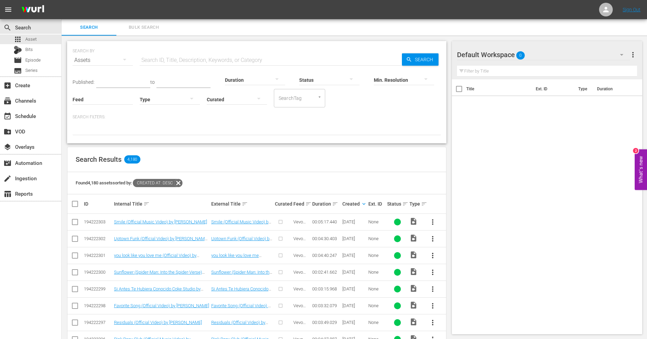
click at [418, 120] on p "Search Filters:" at bounding box center [257, 117] width 369 height 6
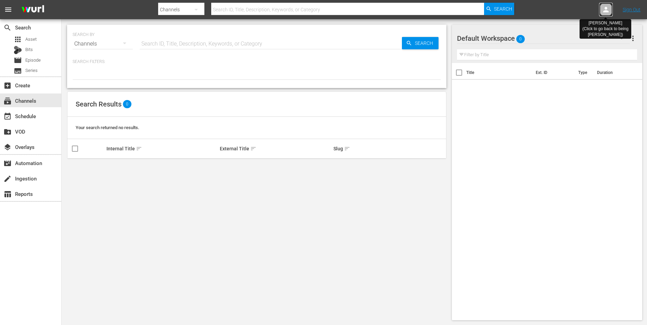
click at [605, 10] on icon at bounding box center [606, 9] width 8 height 8
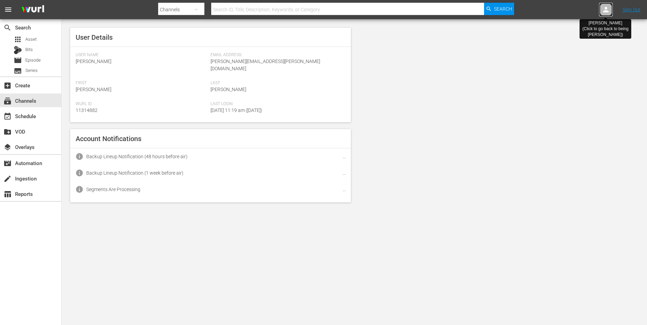
click at [605, 10] on icon at bounding box center [606, 9] width 8 height 8
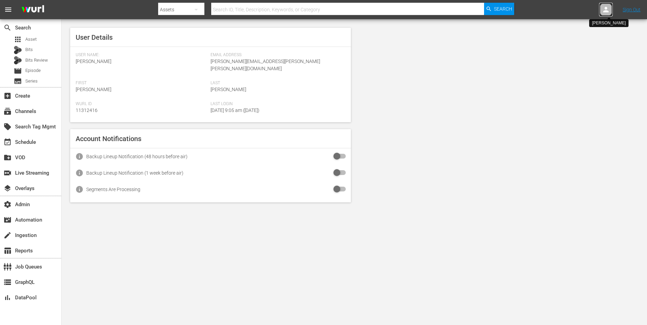
click at [605, 6] on icon at bounding box center [606, 9] width 8 height 8
click at [595, 55] on div "User Details User Name: [PERSON_NAME] Email Address: [PERSON_NAME][EMAIL_ADDRES…" at bounding box center [355, 115] width 586 height 192
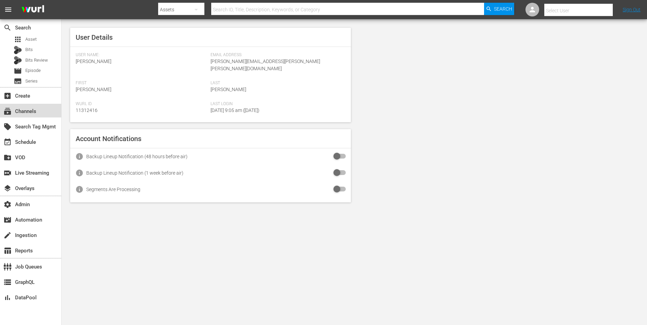
click at [39, 114] on div "subscriptions Channels" at bounding box center [30, 111] width 61 height 14
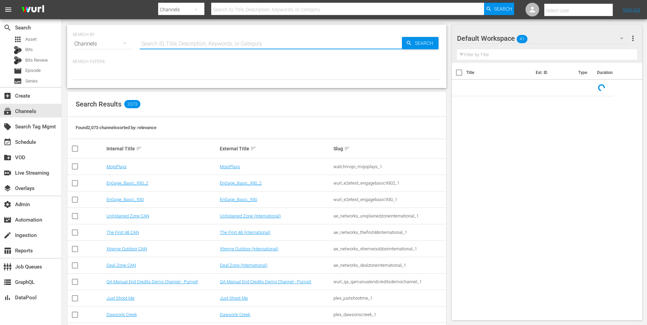
click at [202, 43] on input "text" at bounding box center [271, 44] width 262 height 16
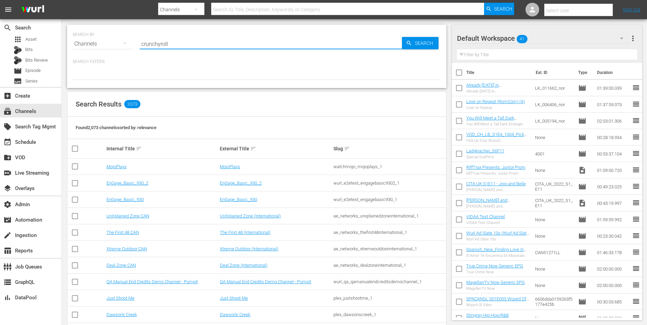
type input "crunchyroll"
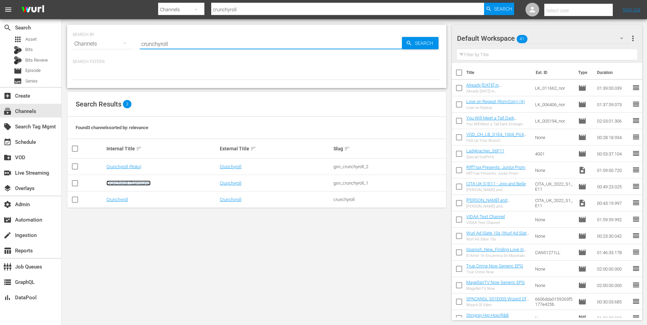
click at [131, 184] on link "Crunchyroll (Samsung)" at bounding box center [129, 183] width 44 height 5
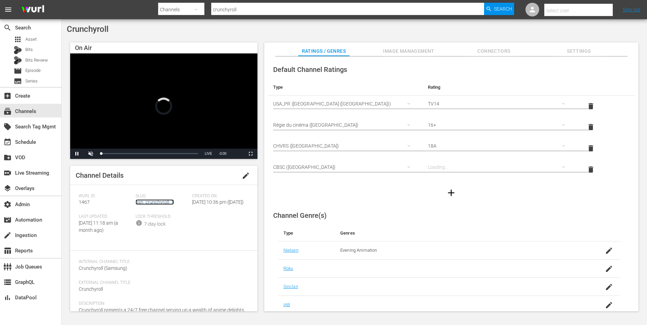
click at [155, 202] on link "gsn_crunchyroll_1" at bounding box center [155, 201] width 38 height 5
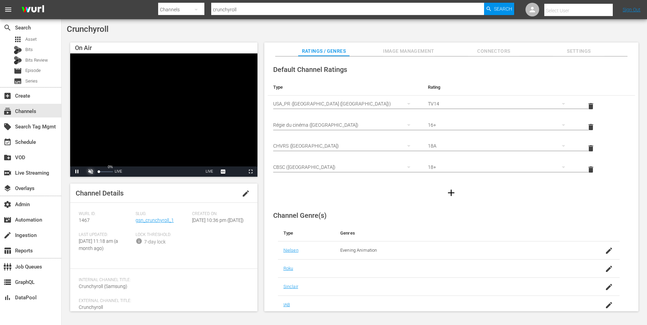
click at [91, 172] on span "Video Player" at bounding box center [91, 172] width 0 height 0
click at [109, 171] on div "Volume Level" at bounding box center [104, 171] width 10 height 1
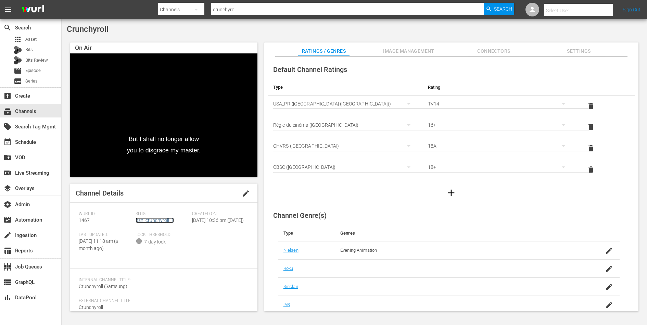
click at [162, 222] on link "gsn_crunchyroll_1" at bounding box center [155, 220] width 38 height 5
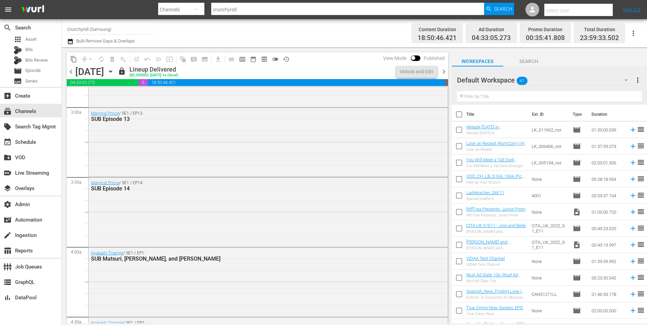
scroll to position [550, 0]
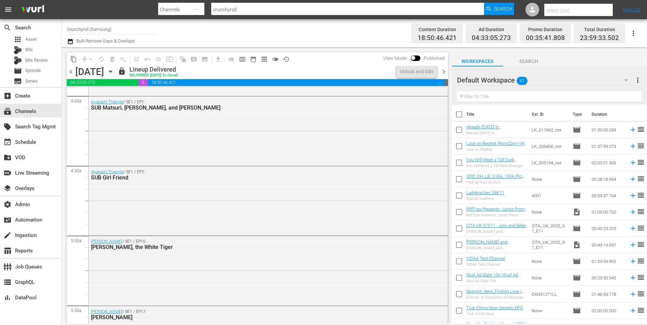
click at [161, 217] on div "Ayakashi Triangle / SE1 / EP2: SUB Girl Friend" at bounding box center [268, 200] width 359 height 68
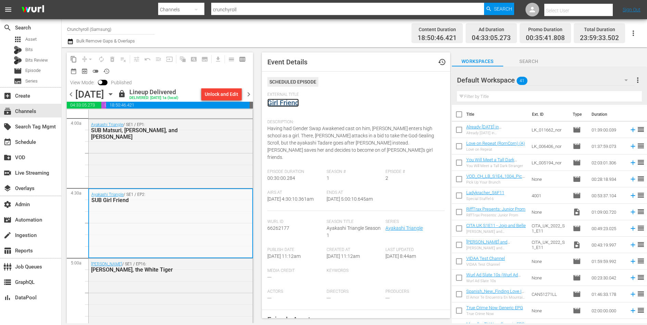
click at [287, 106] on link "Girl Friend" at bounding box center [284, 103] width 32 height 8
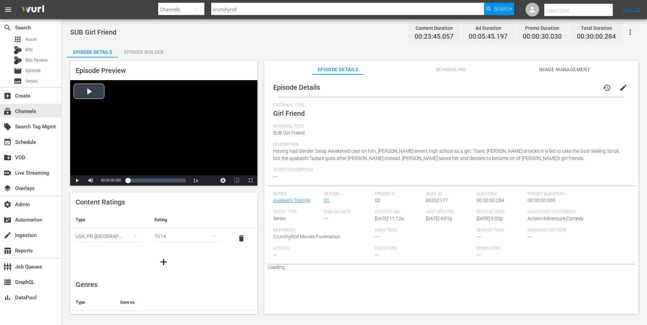
click at [111, 111] on div "Video Player" at bounding box center [163, 127] width 187 height 95
click at [146, 182] on div "Loaded : 0.41% 00:09:17.230 Girl Friend (2/4) 00:00:00.416" at bounding box center [157, 180] width 58 height 7
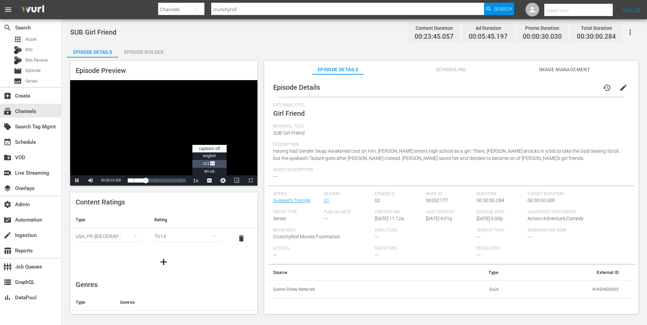
click at [211, 162] on span "Video Player" at bounding box center [213, 164] width 6 height 7
click at [213, 154] on span "english" at bounding box center [209, 155] width 13 height 5
click at [212, 162] on span "Video Player" at bounding box center [213, 164] width 6 height 7
click at [77, 181] on span "Video Player" at bounding box center [77, 181] width 0 height 0
